Goal: Information Seeking & Learning: Learn about a topic

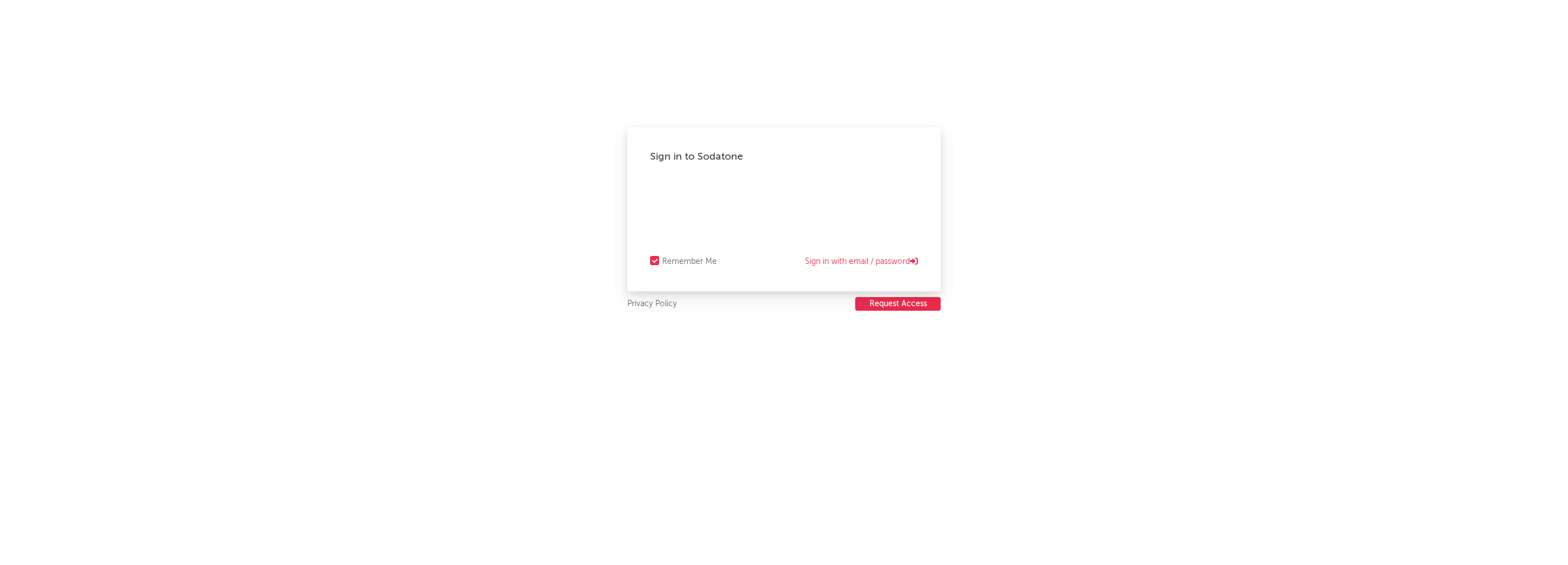
select select "recorded_music"
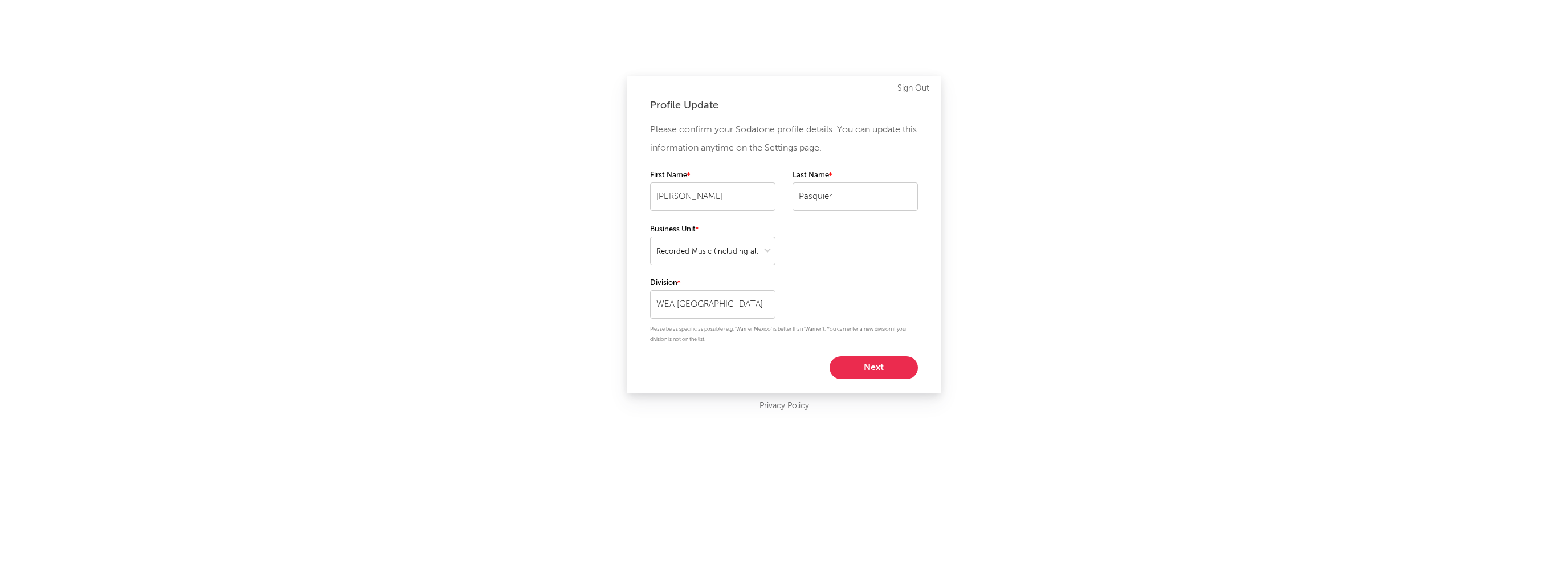
click at [882, 369] on button "Next" at bounding box center [873, 368] width 88 height 23
select select "other"
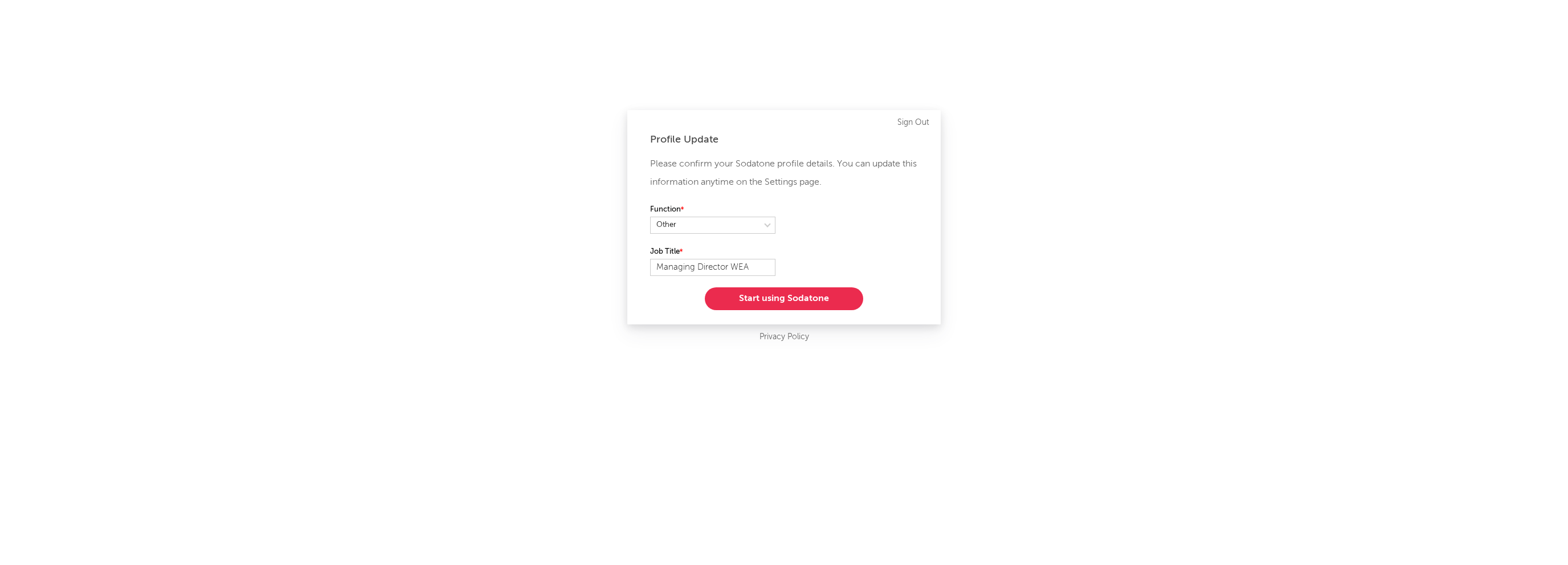
click at [799, 297] on button "Start using Sodatone" at bounding box center [784, 299] width 158 height 23
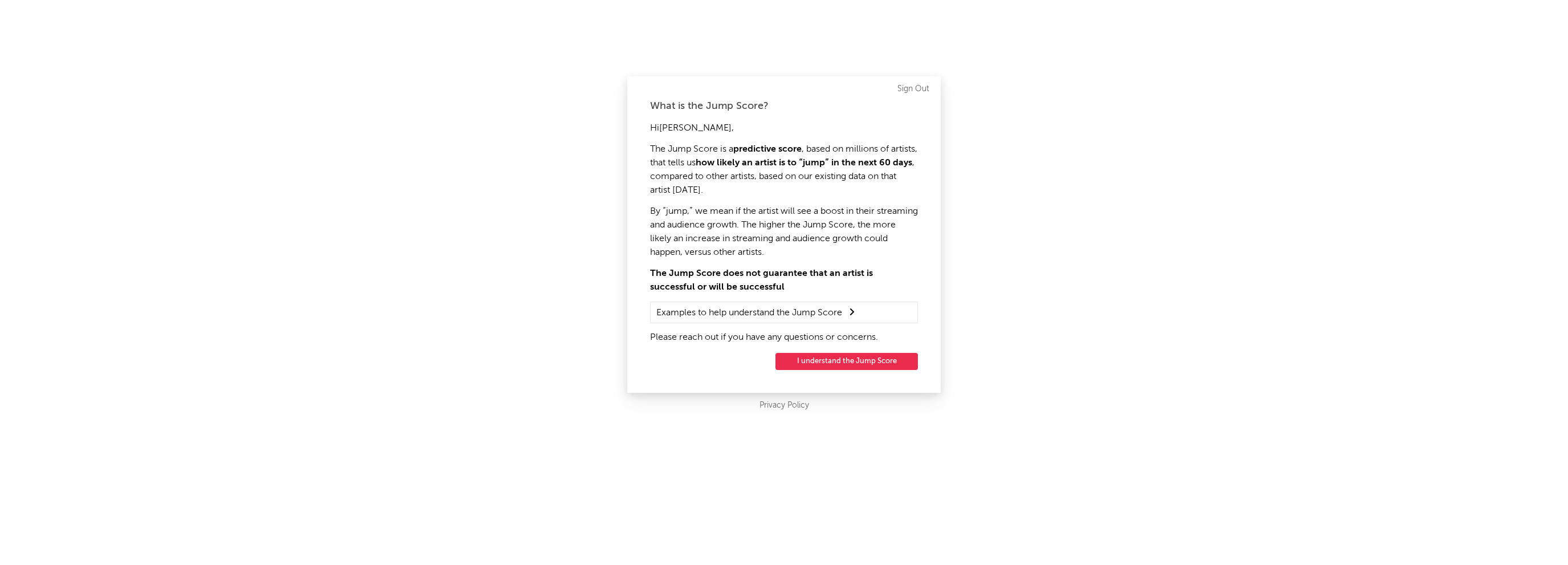
click at [872, 360] on button "I understand the Jump Score" at bounding box center [846, 361] width 142 height 17
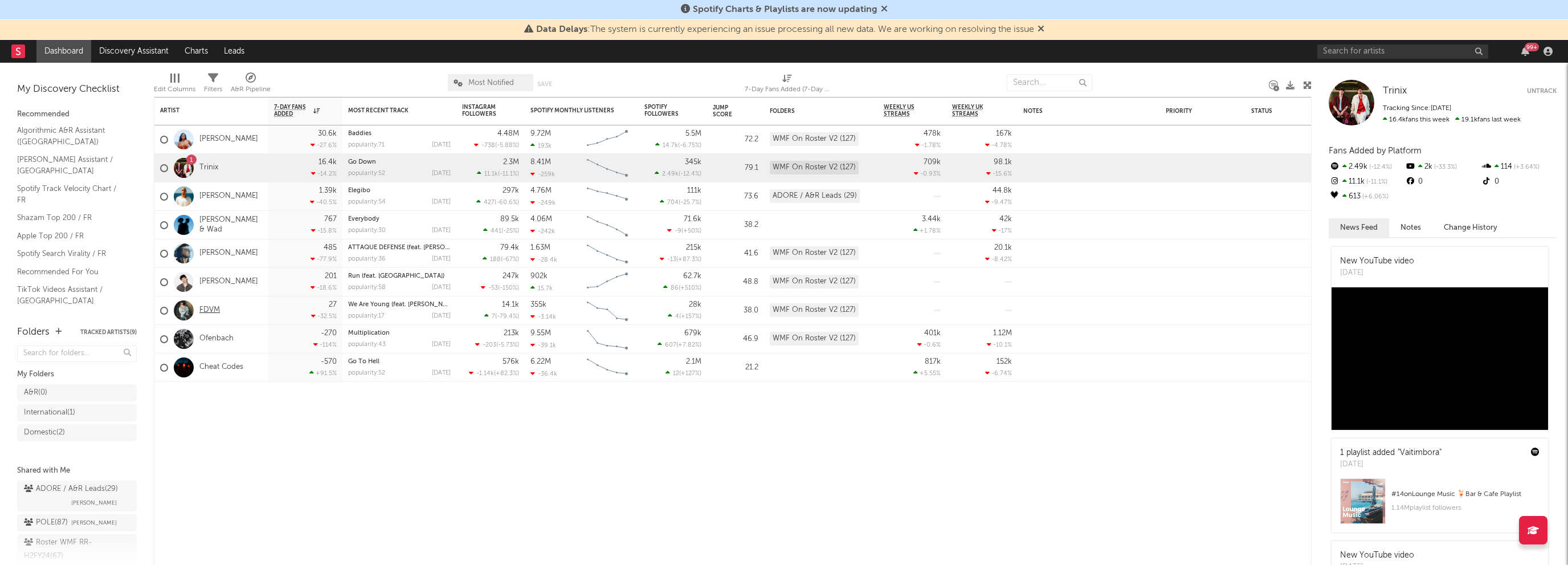
click at [209, 313] on link "FDVM" at bounding box center [209, 310] width 21 height 10
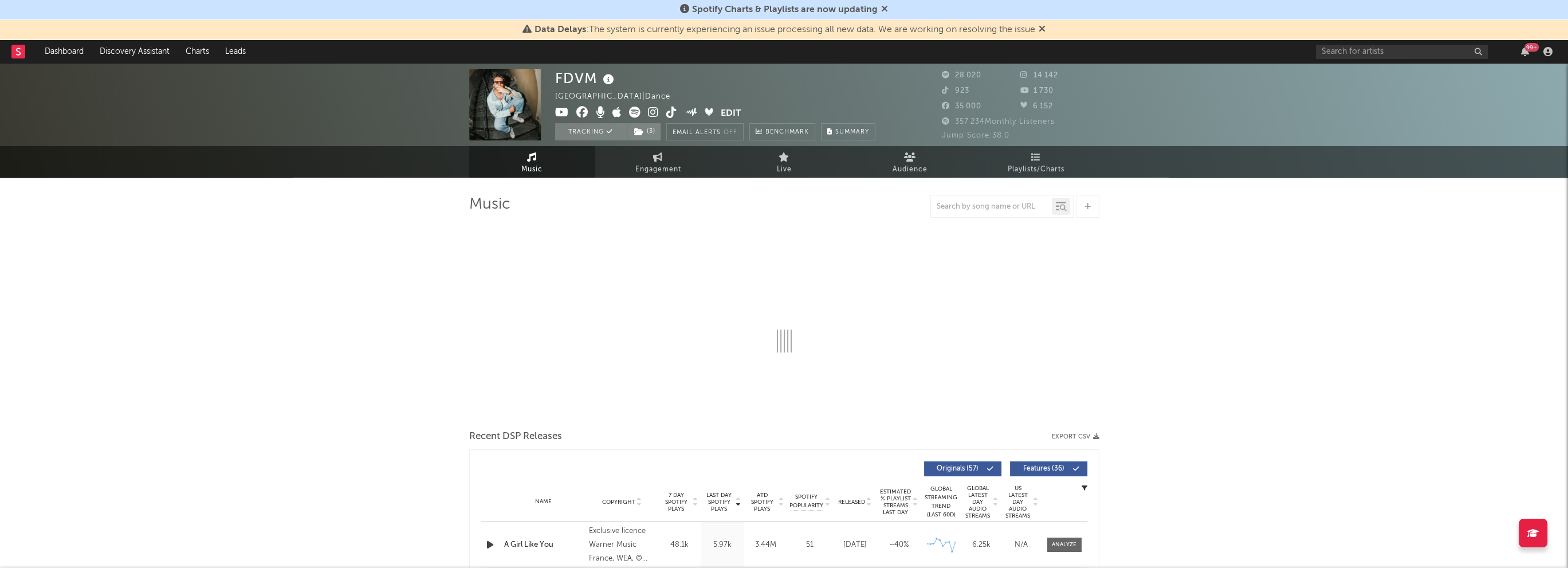
select select "6m"
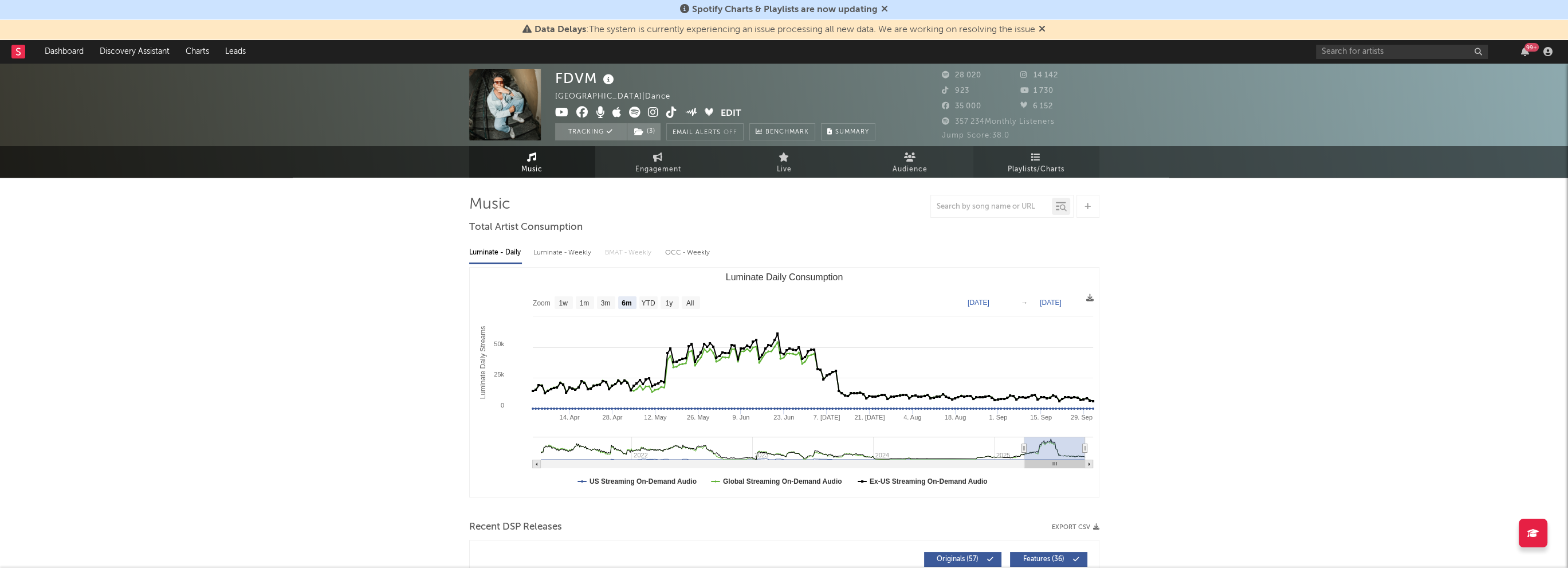
click at [1043, 162] on link "Playlists/Charts" at bounding box center [1036, 162] width 126 height 32
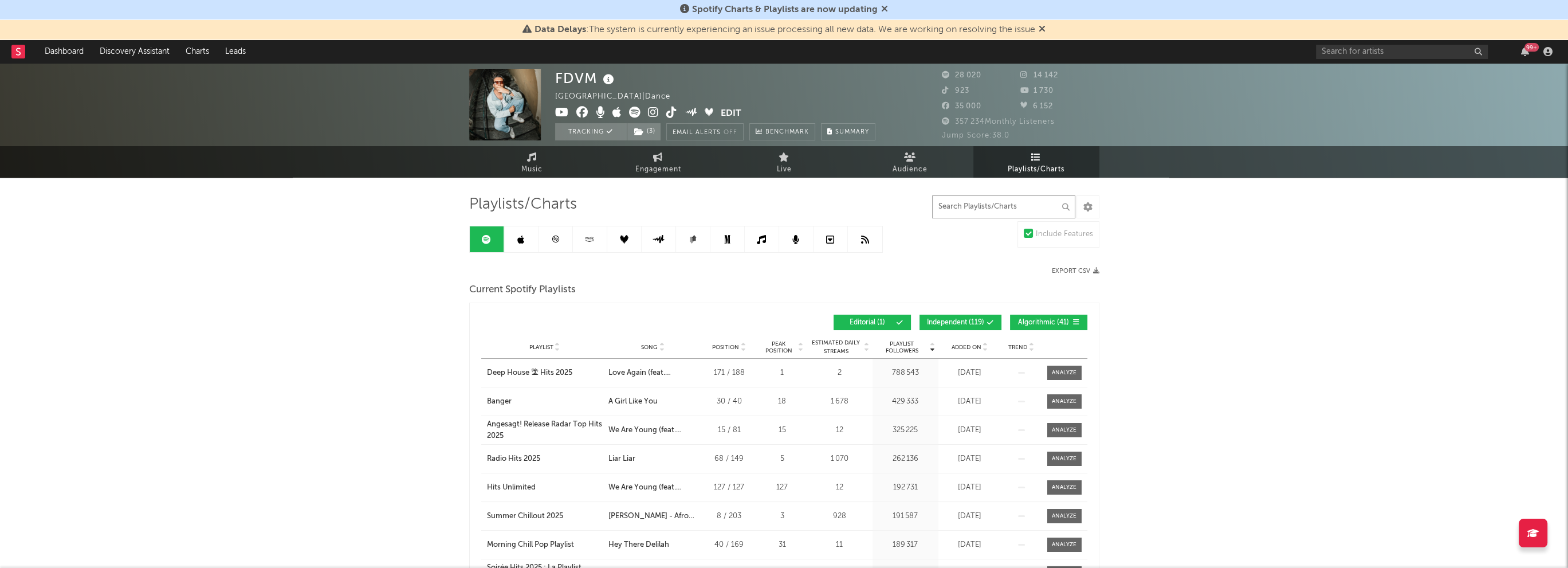
click at [958, 207] on input "text" at bounding box center [1003, 207] width 143 height 23
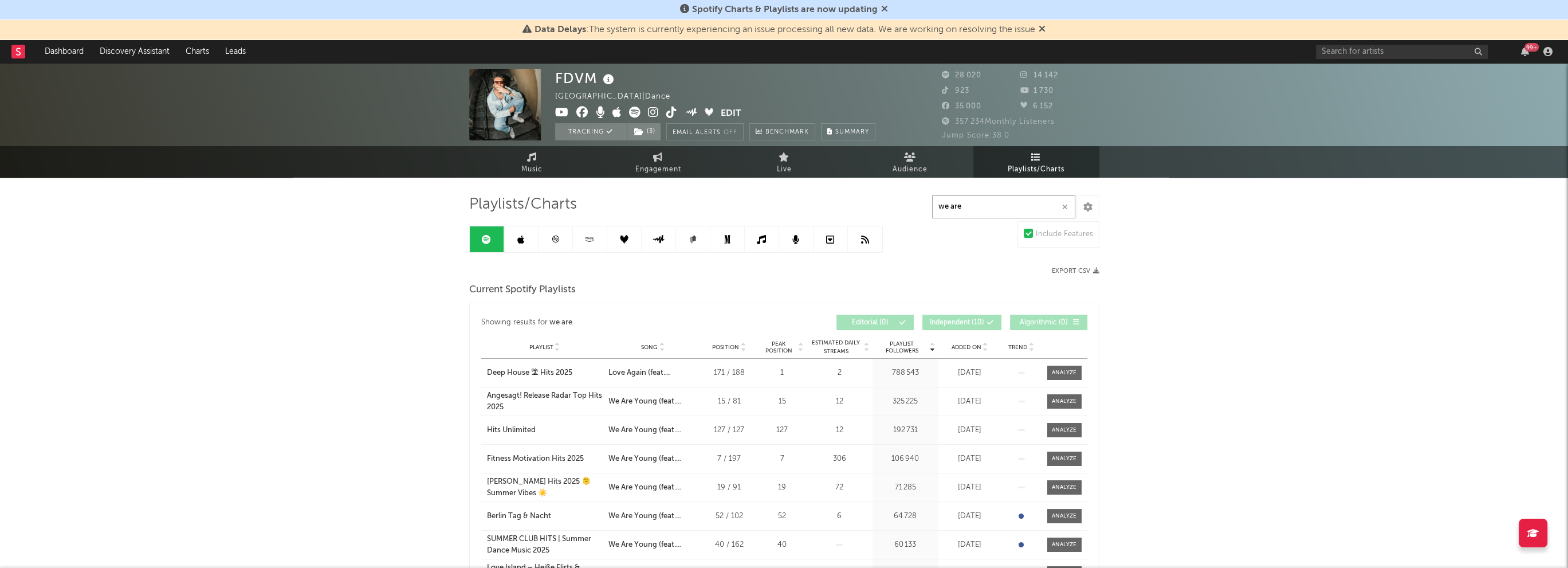
type input "we are"
click at [1427, 47] on input "text" at bounding box center [1402, 52] width 172 height 15
click at [1382, 45] on input "tasty" at bounding box center [1402, 52] width 172 height 15
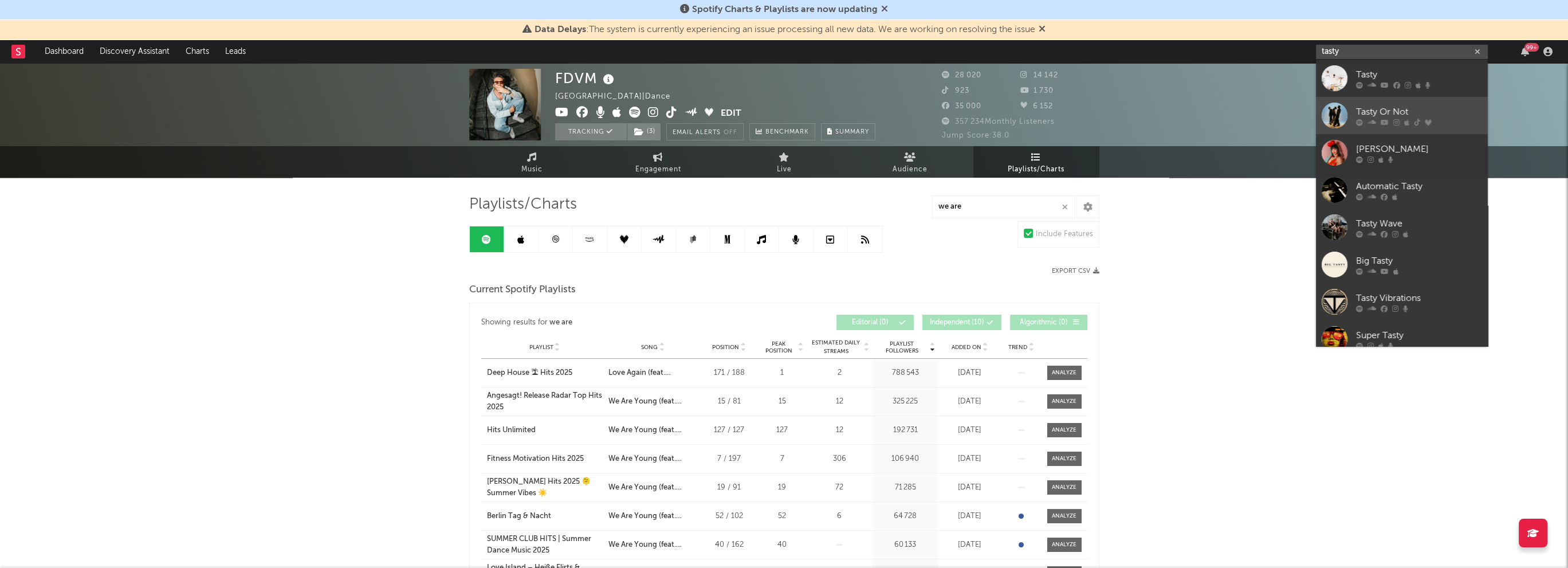
type input "tasty"
click at [1378, 107] on div "Tasty Or Not" at bounding box center [1419, 112] width 126 height 14
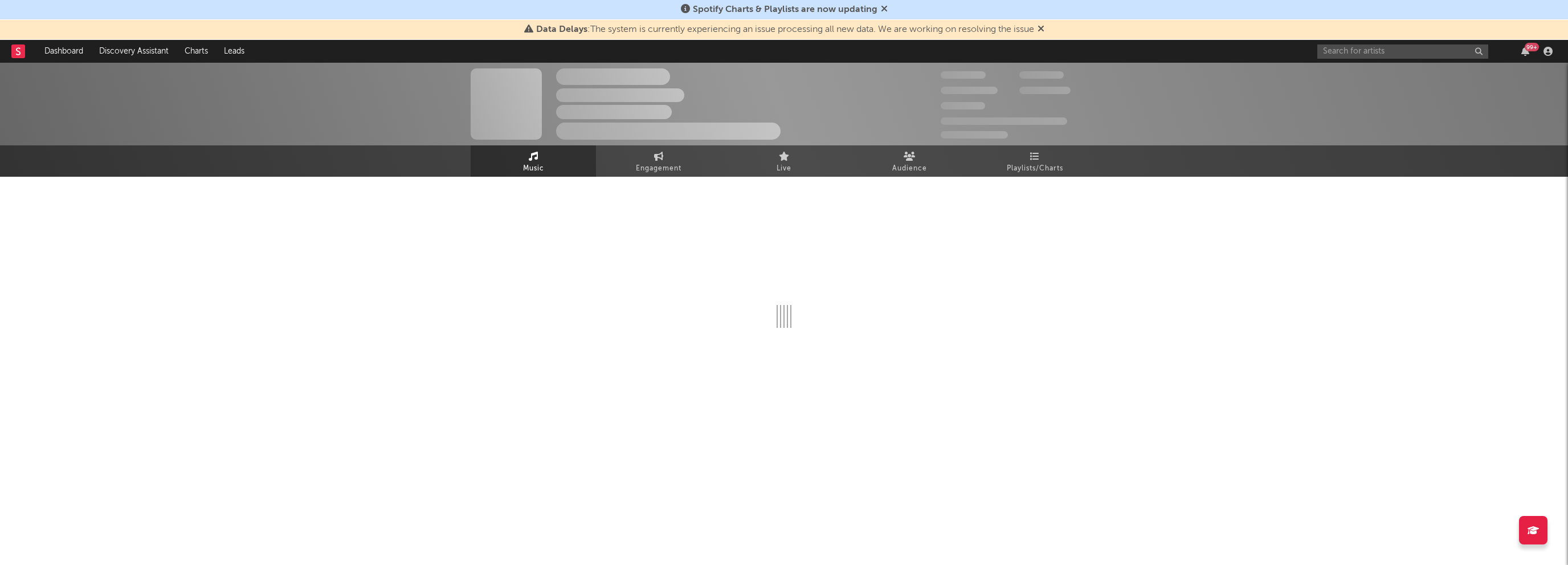
select select "6m"
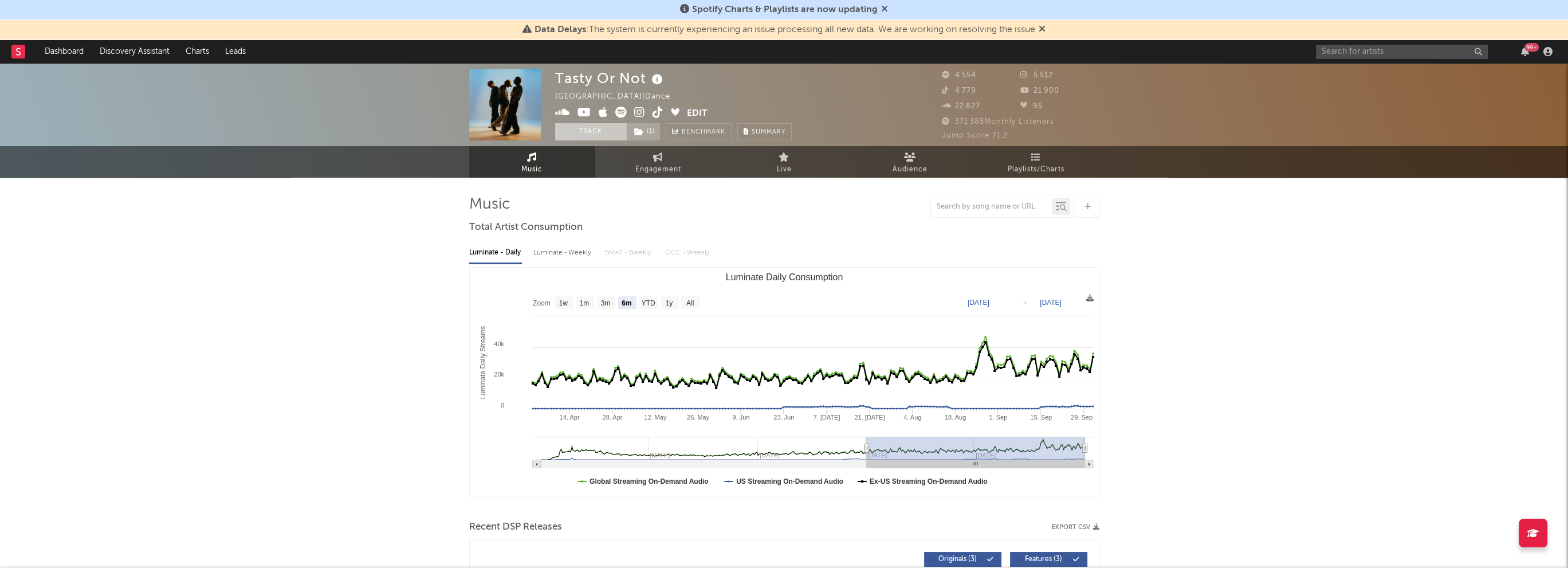
click at [584, 130] on button "Track" at bounding box center [591, 132] width 72 height 17
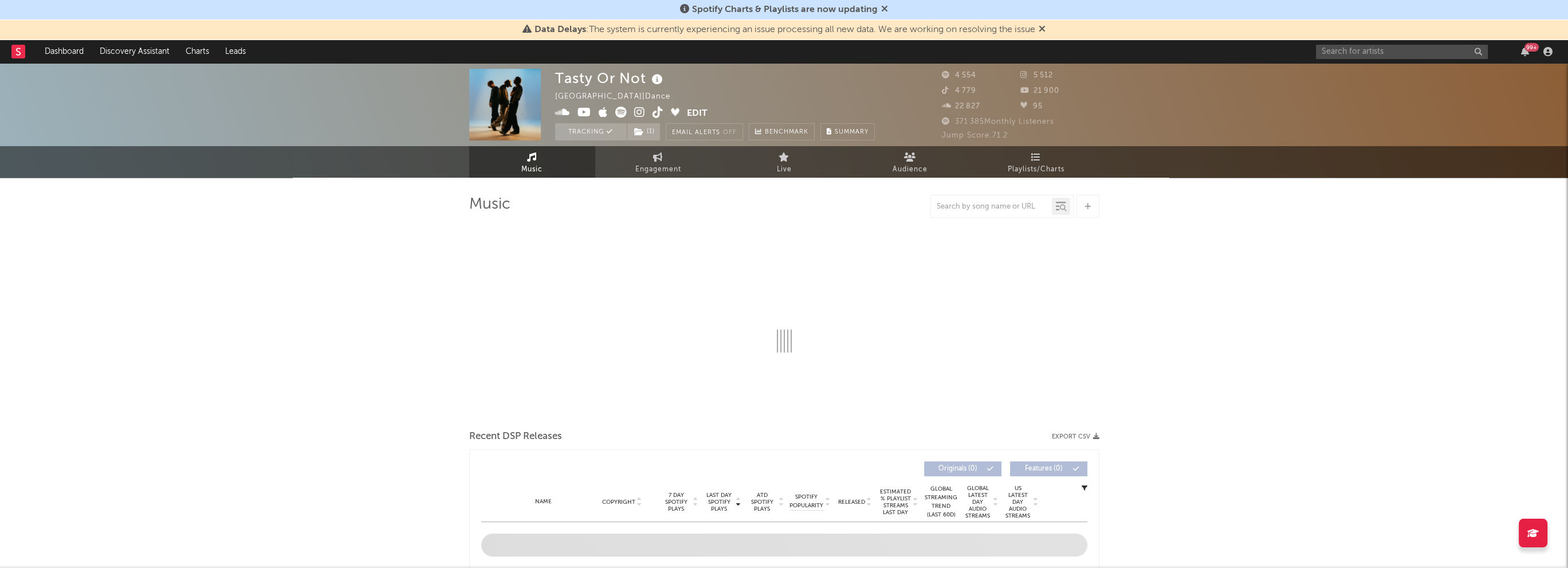
select select "6m"
